Goal: Transaction & Acquisition: Subscribe to service/newsletter

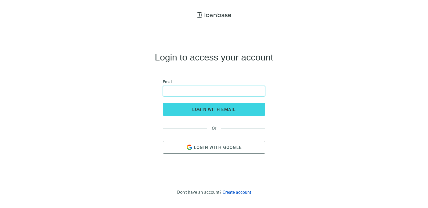
click at [205, 90] on input "email" at bounding box center [213, 91] width 95 height 10
type input "**********"
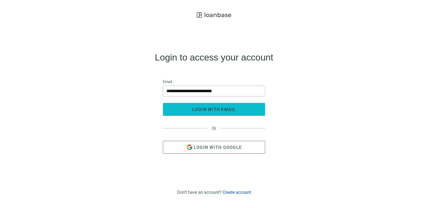
click at [208, 111] on span "login with email" at bounding box center [214, 109] width 44 height 5
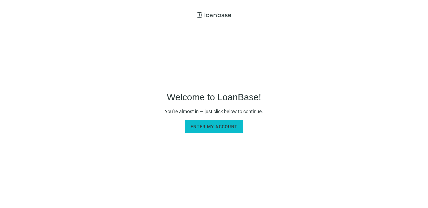
click at [209, 126] on span "Enter my account" at bounding box center [214, 126] width 47 height 5
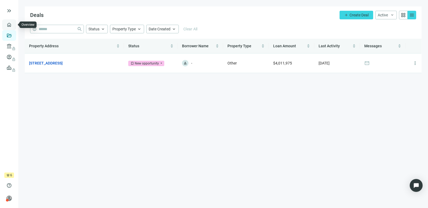
click at [13, 24] on link "Overview" at bounding box center [21, 25] width 16 height 4
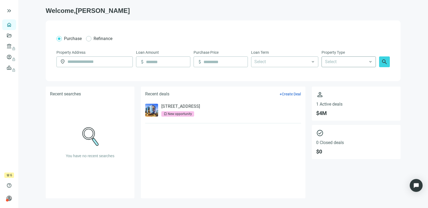
click at [339, 63] on input "search" at bounding box center [346, 62] width 42 height 10
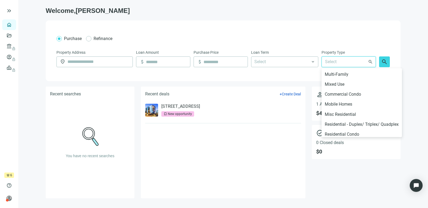
scroll to position [137, 0]
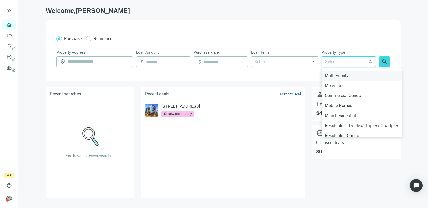
click at [356, 78] on div "Multi-Family" at bounding box center [362, 75] width 74 height 7
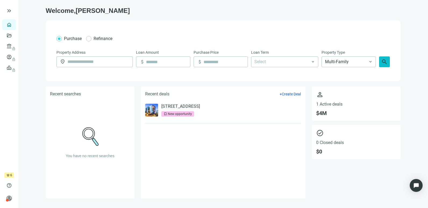
click at [383, 63] on span "search" at bounding box center [384, 62] width 6 height 6
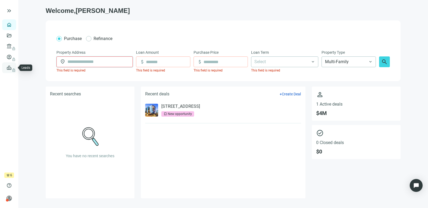
click at [8, 67] on span "lock" at bounding box center [10, 68] width 4 height 4
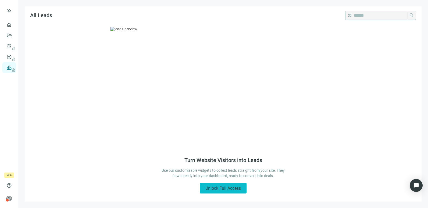
click at [219, 186] on span "Unlock Full Access" at bounding box center [222, 188] width 35 height 5
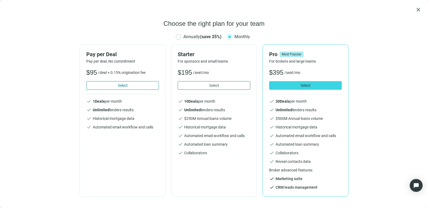
click at [131, 88] on button "Select" at bounding box center [122, 85] width 73 height 9
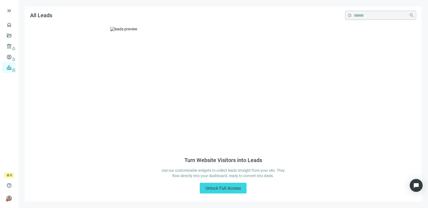
click at [10, 176] on span "6" at bounding box center [11, 175] width 2 height 5
click at [8, 185] on span "help" at bounding box center [8, 185] width 5 height 5
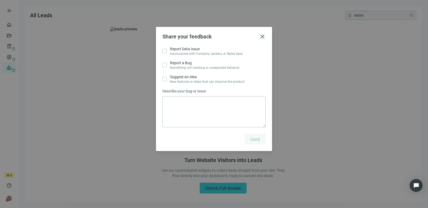
click at [262, 36] on span "close" at bounding box center [262, 36] width 6 height 6
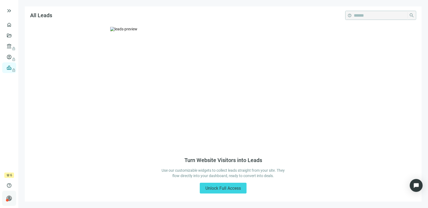
click at [9, 198] on span "person" at bounding box center [8, 198] width 5 height 5
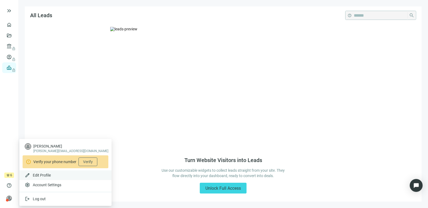
click at [56, 176] on div "edit Edit Profile" at bounding box center [65, 175] width 92 height 10
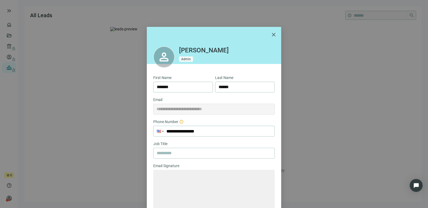
type textarea "**********"
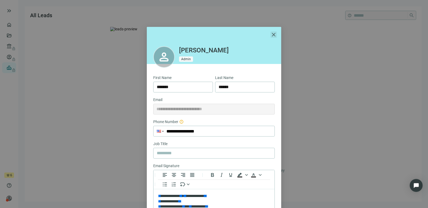
click at [270, 32] on span "close" at bounding box center [273, 34] width 6 height 6
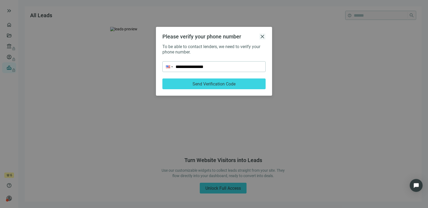
click at [263, 37] on span "close" at bounding box center [262, 36] width 6 height 6
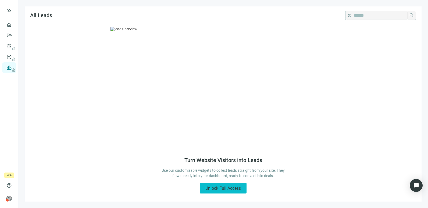
click at [210, 188] on span "Unlock Full Access" at bounding box center [222, 188] width 35 height 5
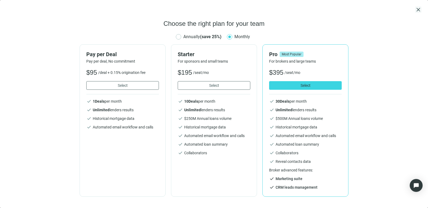
click at [420, 11] on span "close" at bounding box center [418, 9] width 6 height 6
